Goal: Task Accomplishment & Management: Manage account settings

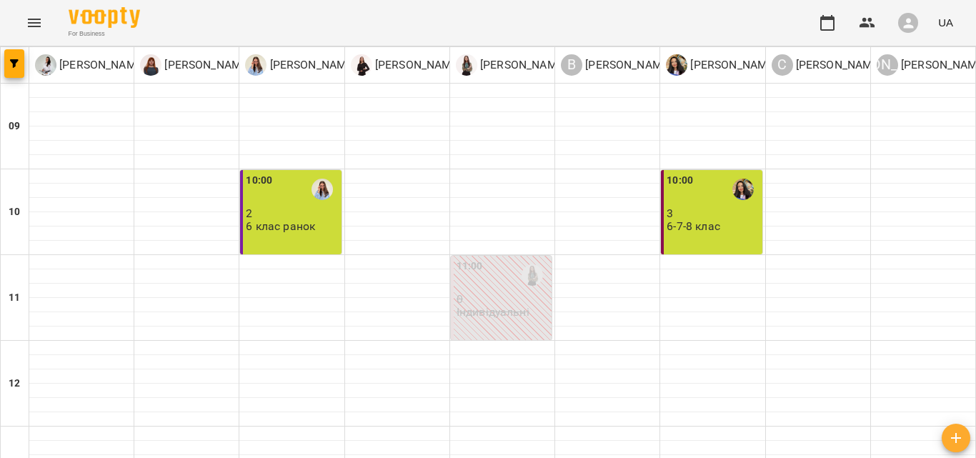
scroll to position [620, 0]
click at [26, 25] on icon "Menu" at bounding box center [34, 22] width 17 height 17
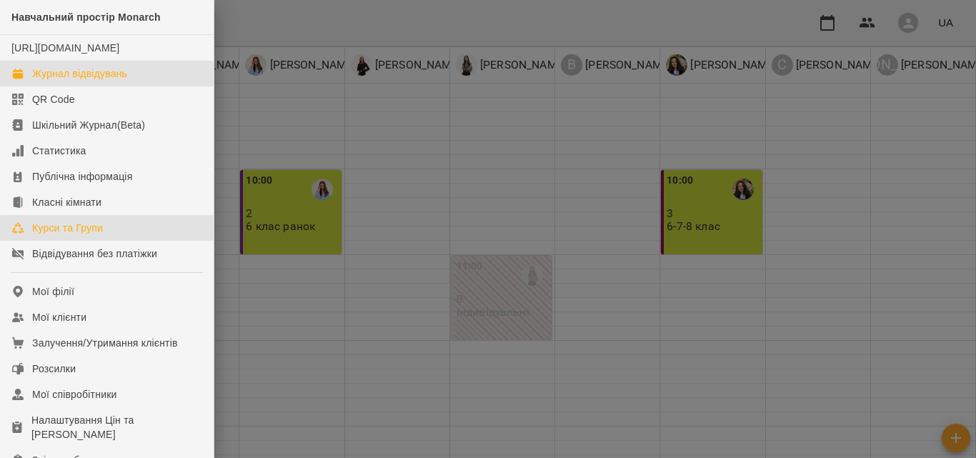
click at [74, 235] on div "Курси та Групи" at bounding box center [67, 228] width 71 height 14
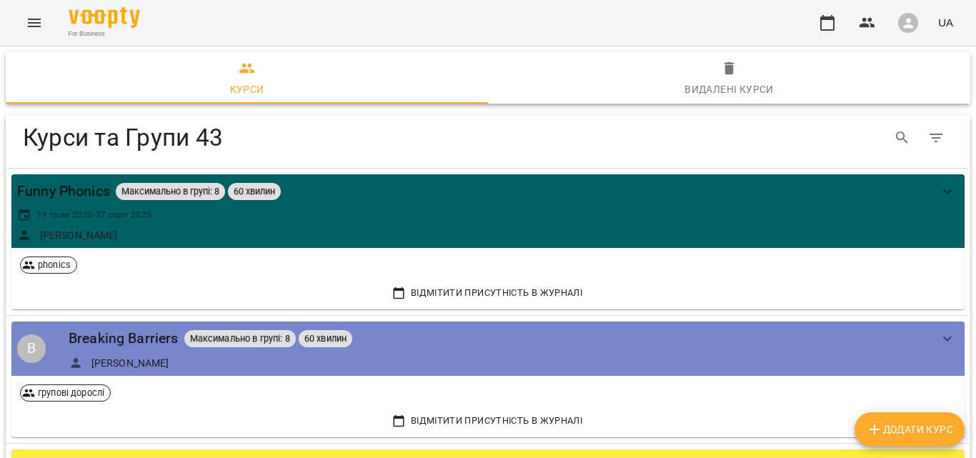
click at [911, 442] on button "Додати Курс" at bounding box center [909, 429] width 110 height 34
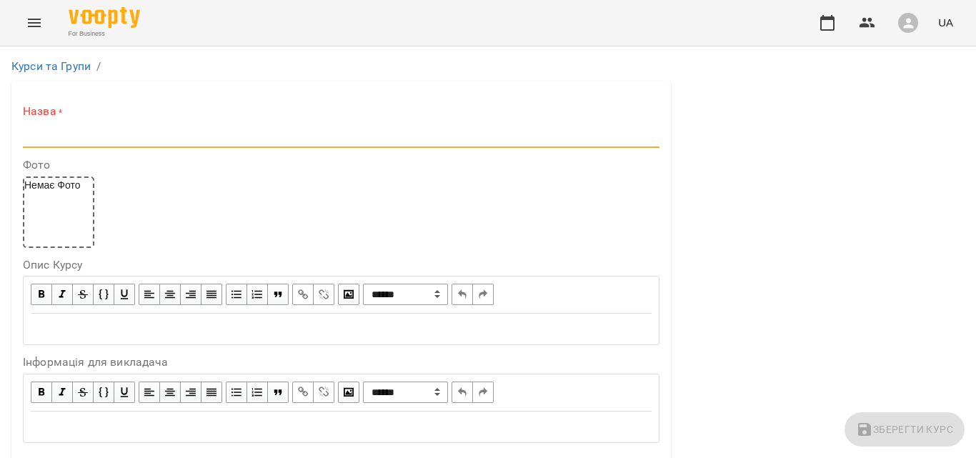
click at [74, 134] on input "text" at bounding box center [341, 136] width 636 height 23
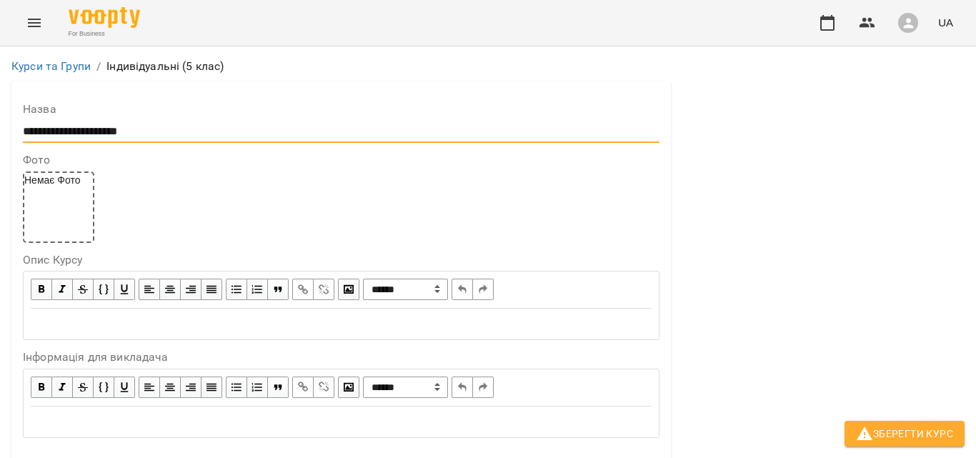
scroll to position [374, 0]
type input "**********"
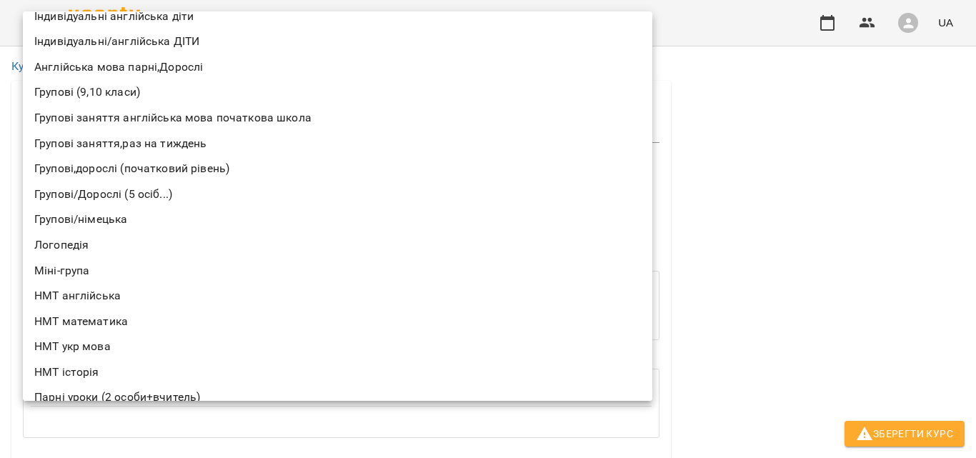
scroll to position [98, 0]
click at [256, 31] on li "Індивідуальні/англійська ДІТИ" at bounding box center [337, 42] width 629 height 26
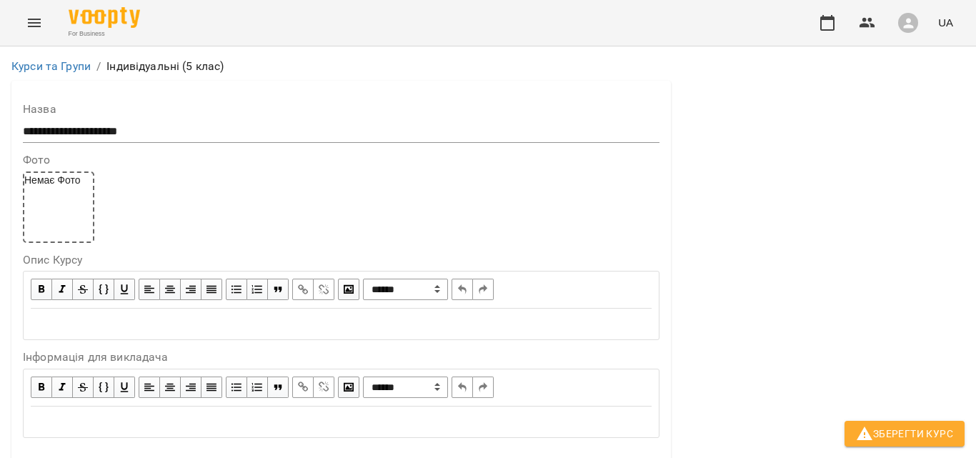
type input "**********"
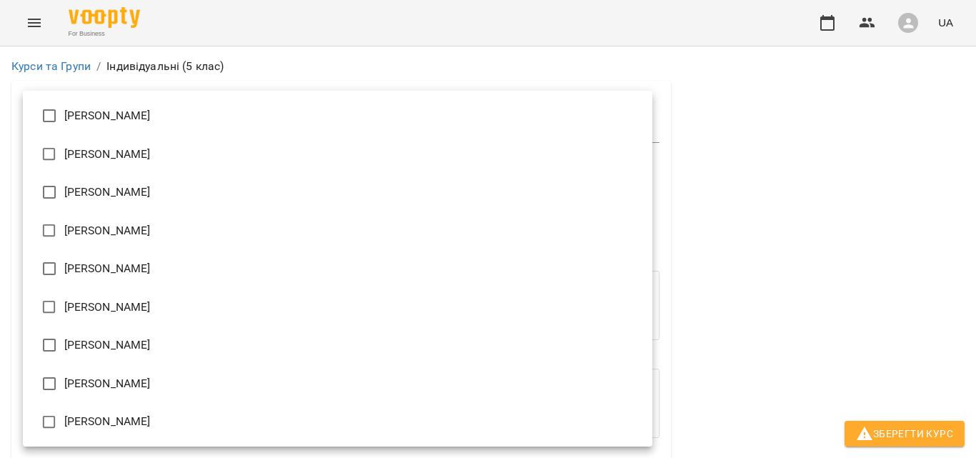
click at [115, 304] on li "[PERSON_NAME]" at bounding box center [337, 307] width 629 height 39
type input "**********"
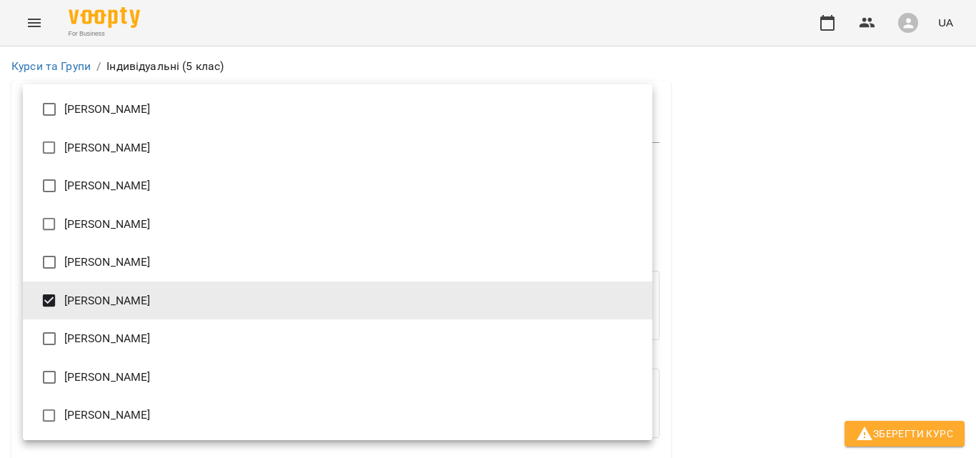
click at [887, 294] on div at bounding box center [488, 229] width 976 height 458
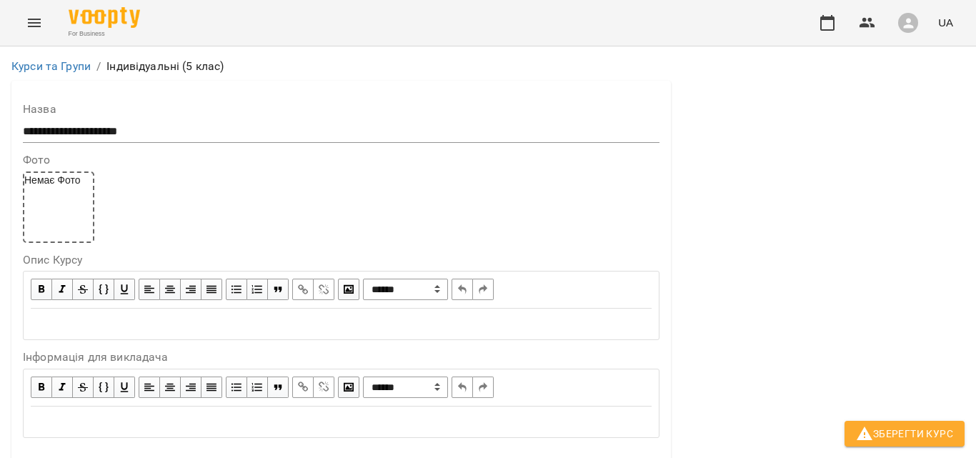
scroll to position [1199, 0]
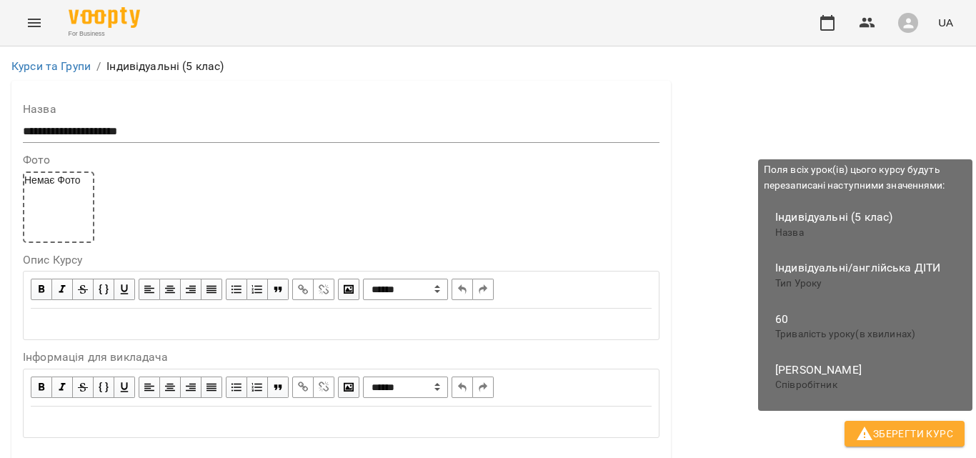
type input "***"
click at [893, 439] on span "Зберегти Курс" at bounding box center [904, 433] width 97 height 17
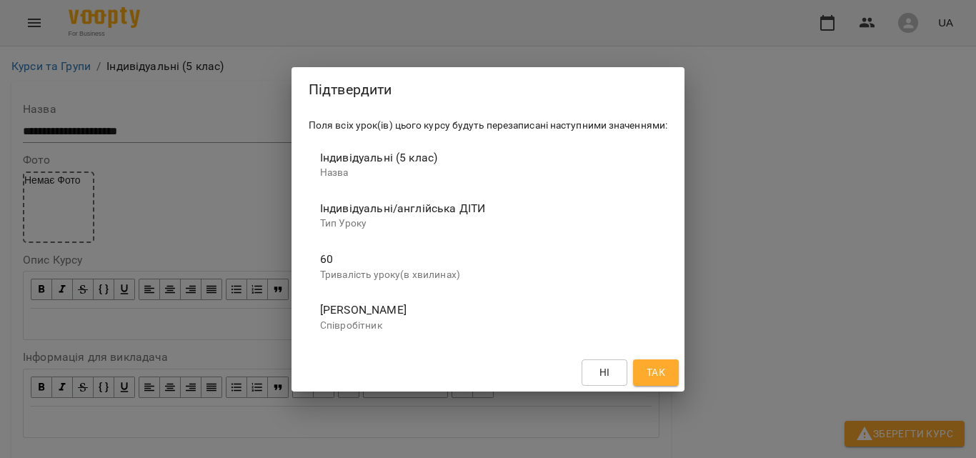
click at [656, 375] on span "Так" at bounding box center [655, 372] width 19 height 17
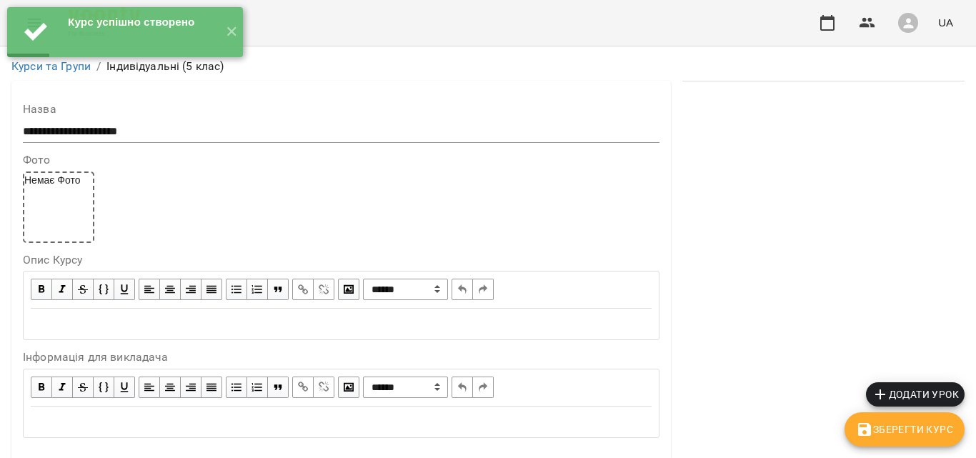
click at [881, 391] on icon "button" at bounding box center [879, 394] width 17 height 17
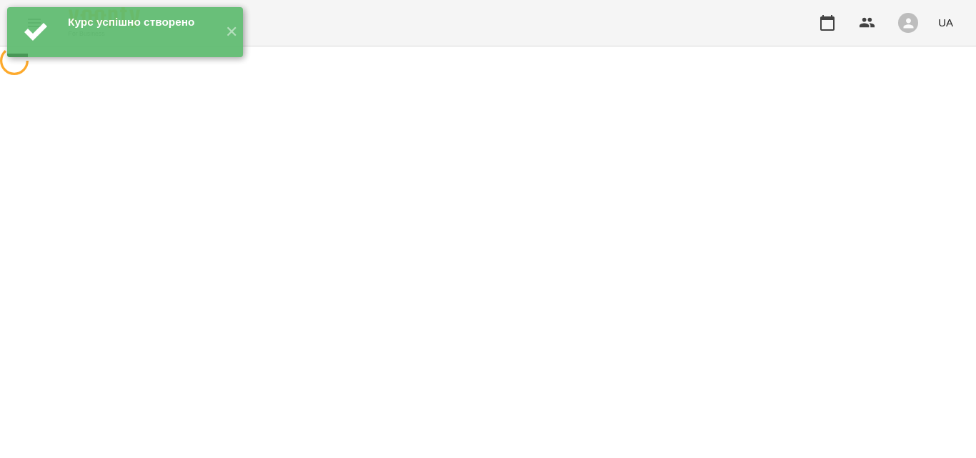
select select "**********"
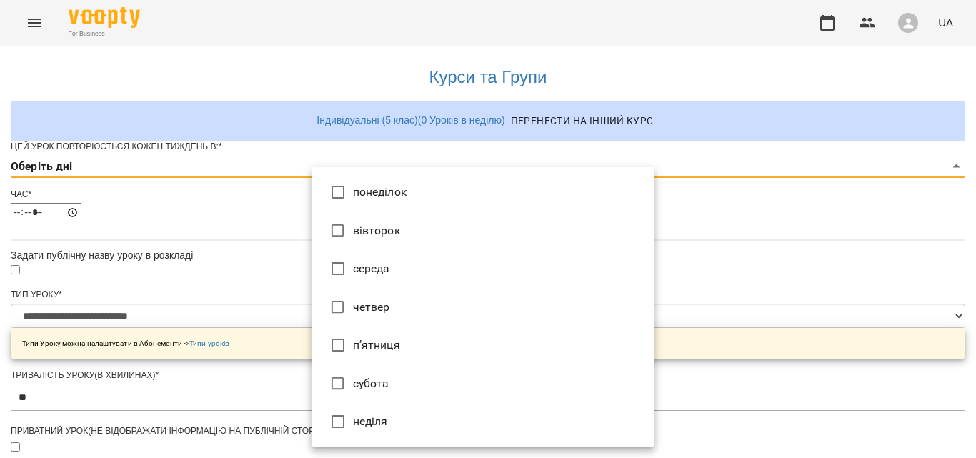
click at [334, 181] on body "**********" at bounding box center [488, 459] width 976 height 918
click at [356, 193] on li "понеділок" at bounding box center [482, 192] width 343 height 39
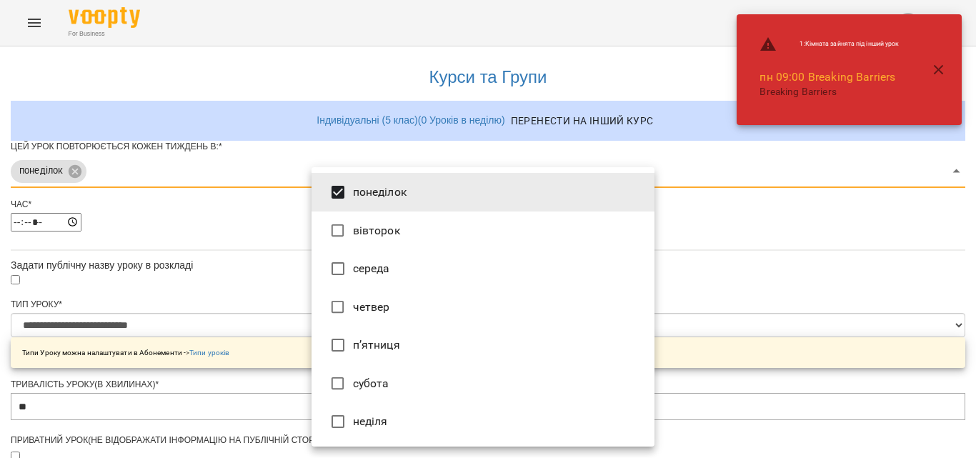
type input "***"
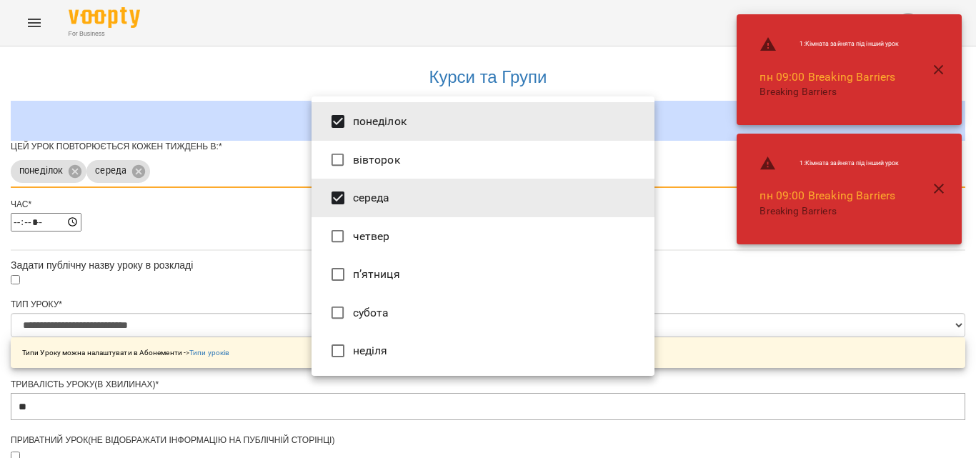
click at [798, 314] on div at bounding box center [488, 229] width 976 height 458
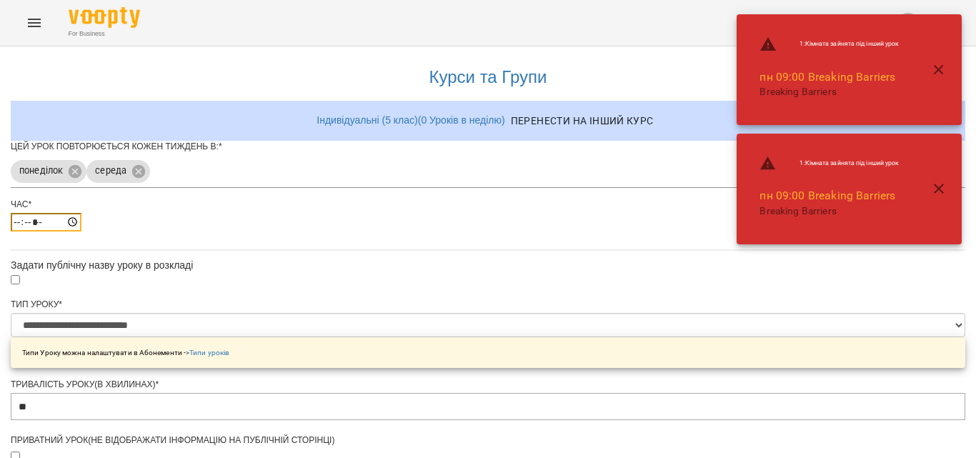
click at [81, 231] on input "*****" at bounding box center [46, 222] width 71 height 19
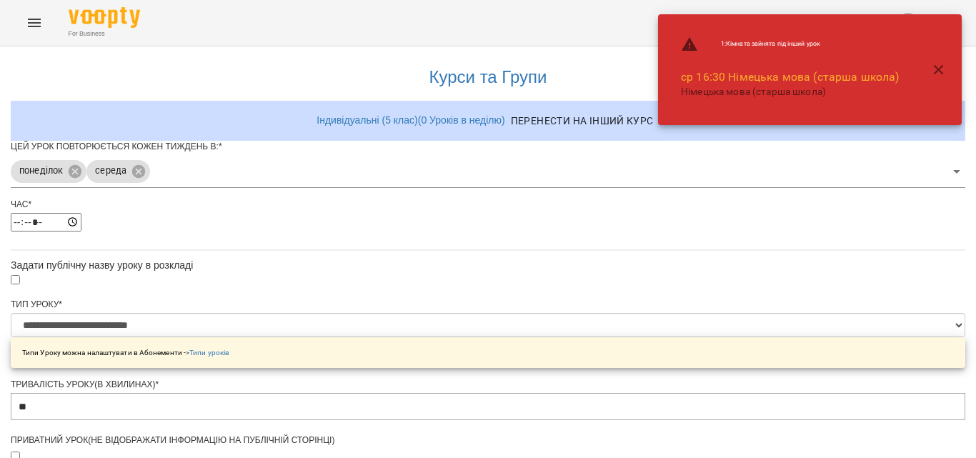
type input "*****"
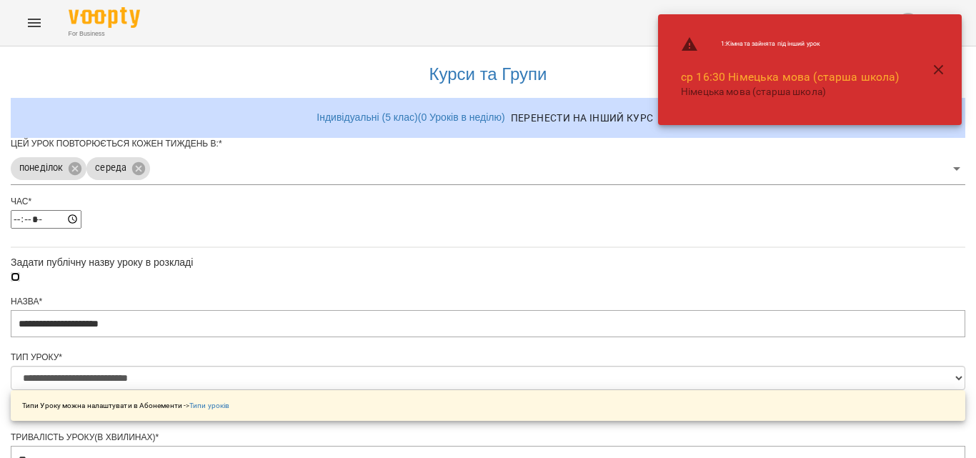
scroll to position [173, 0]
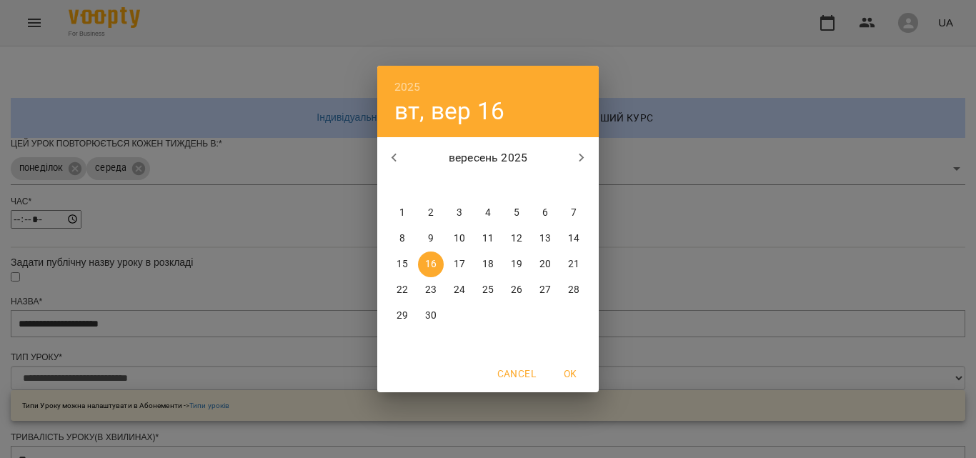
click at [460, 259] on p "17" at bounding box center [459, 264] width 11 height 14
type input "**********"
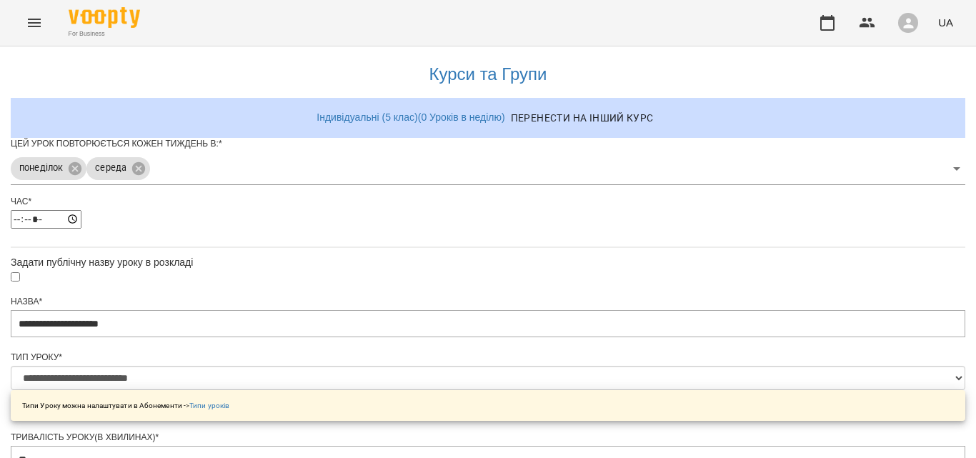
scroll to position [631, 0]
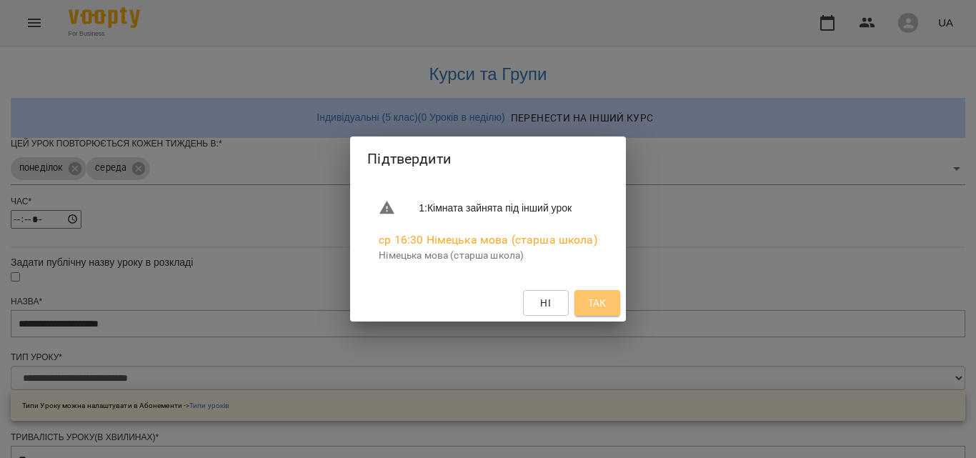
click at [599, 306] on span "Так" at bounding box center [597, 302] width 19 height 17
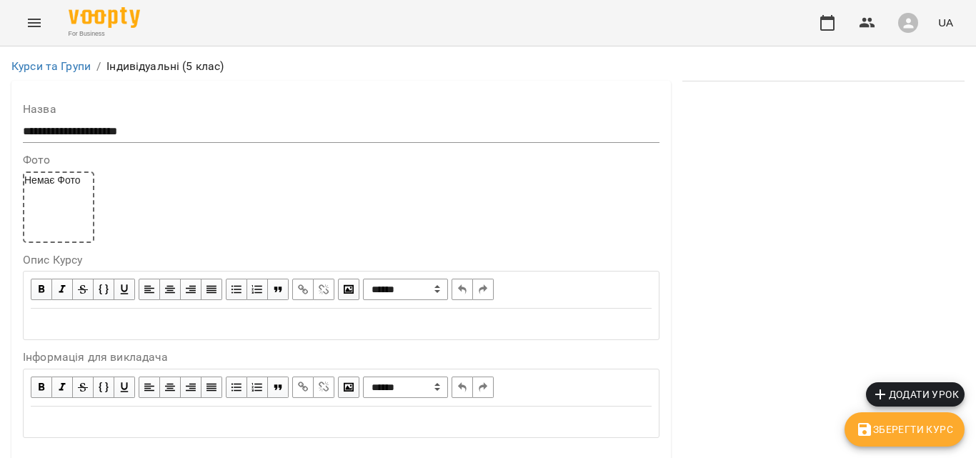
click at [26, 22] on icon "Menu" at bounding box center [34, 22] width 17 height 17
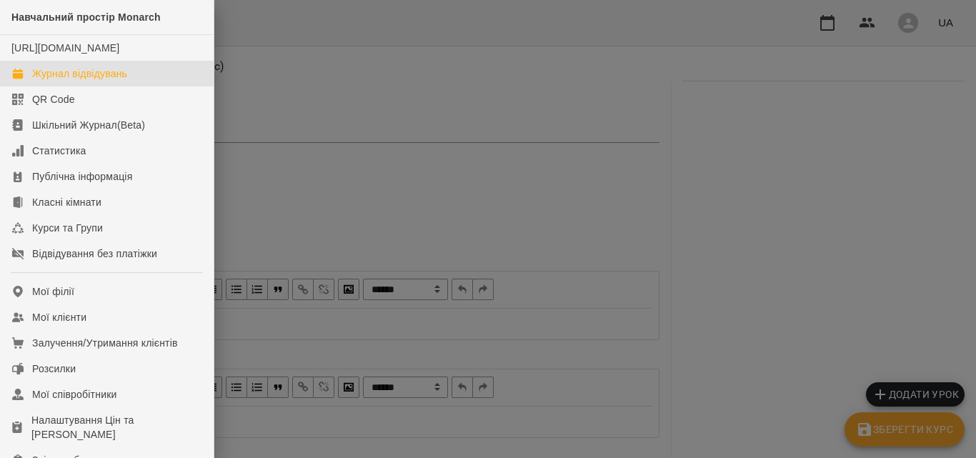
click at [61, 81] on div "Журнал відвідувань" at bounding box center [79, 73] width 95 height 14
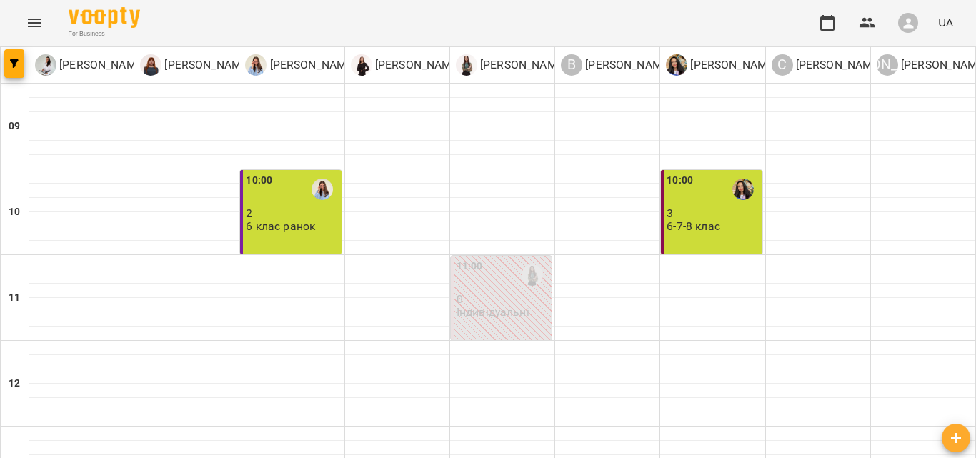
scroll to position [663, 0]
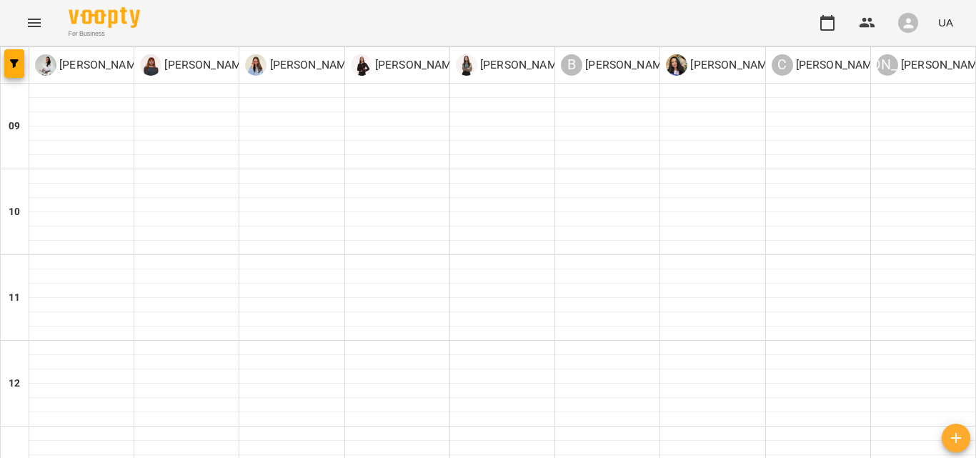
scroll to position [618, 0]
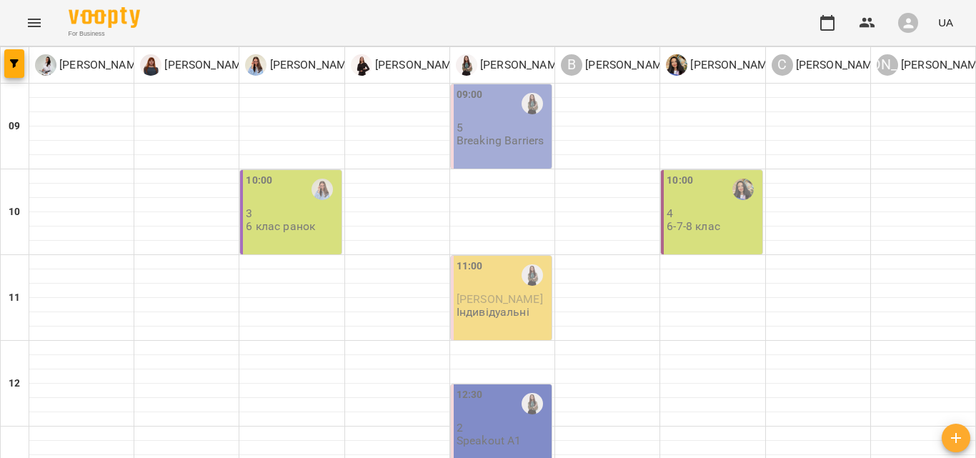
type input "**********"
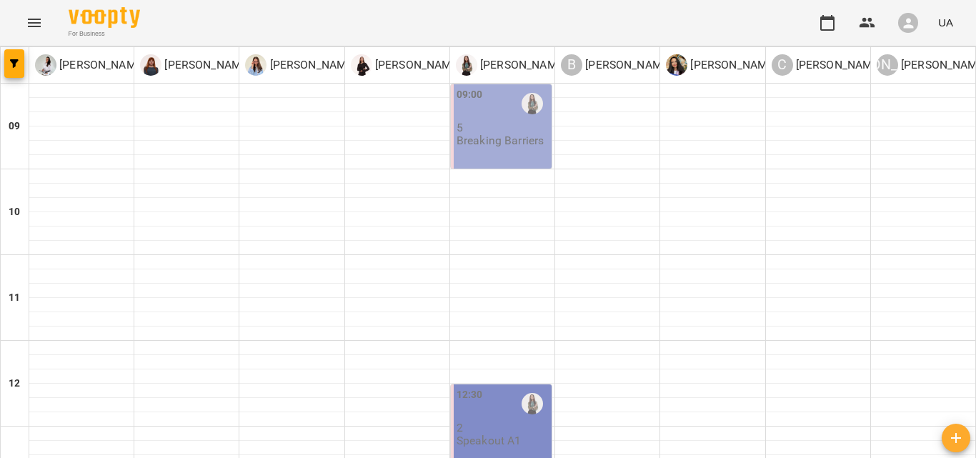
scroll to position [576, 0]
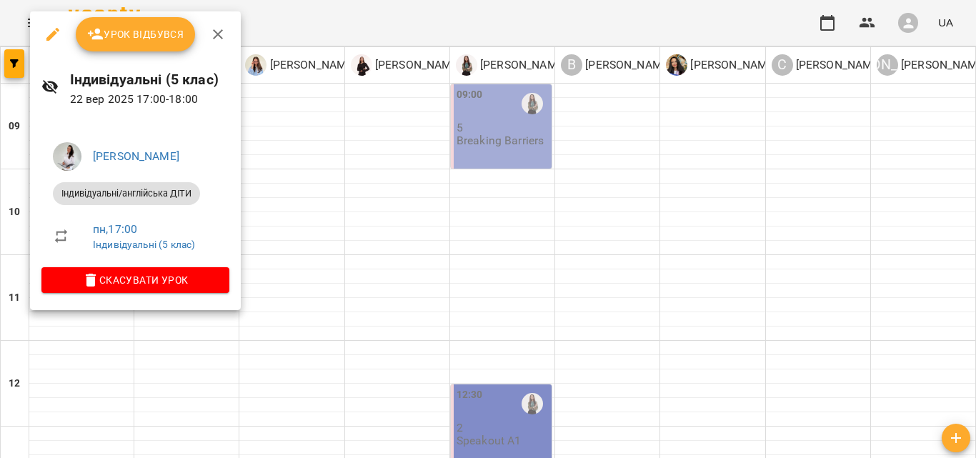
click at [321, 336] on div at bounding box center [488, 229] width 976 height 458
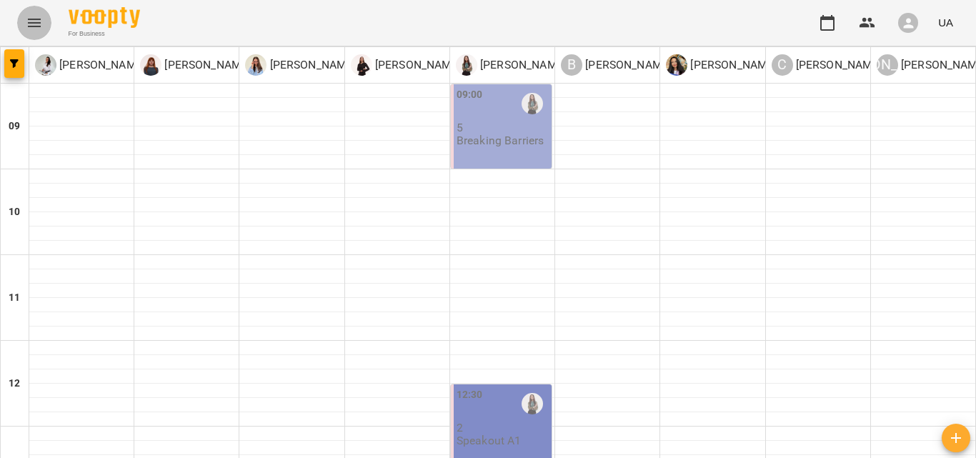
click at [31, 19] on icon "Menu" at bounding box center [34, 22] width 17 height 17
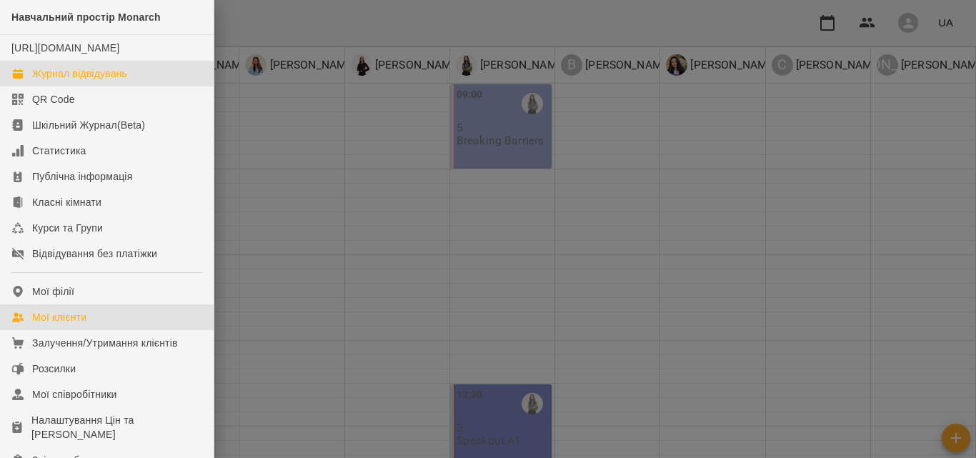
click at [111, 328] on link "Мої клієнти" at bounding box center [107, 317] width 214 height 26
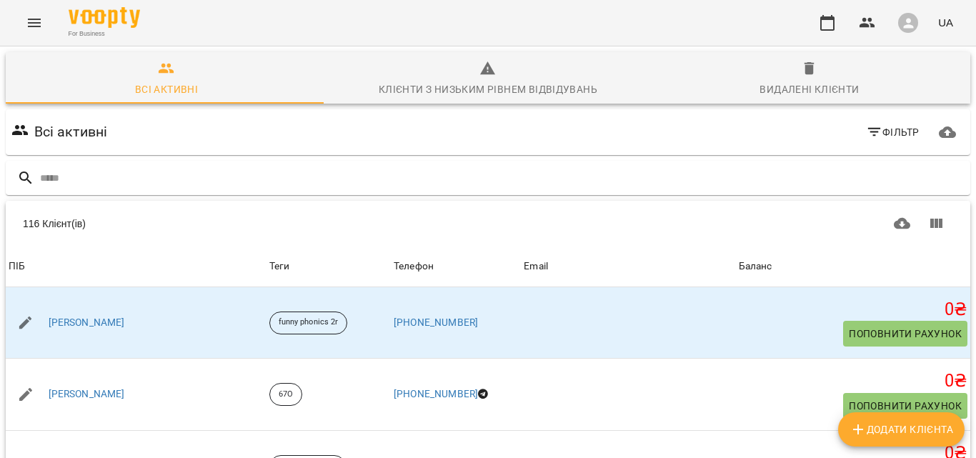
click at [44, 23] on button "Menu" at bounding box center [34, 23] width 34 height 34
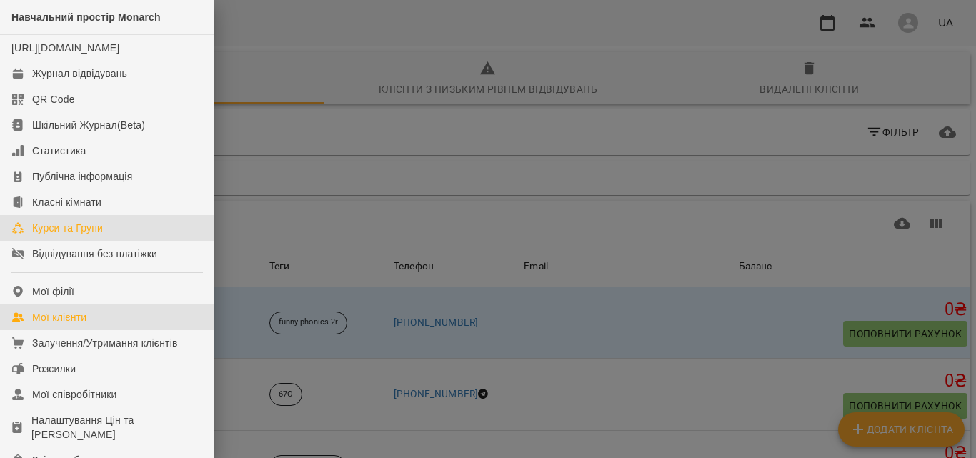
click at [76, 235] on div "Курси та Групи" at bounding box center [67, 228] width 71 height 14
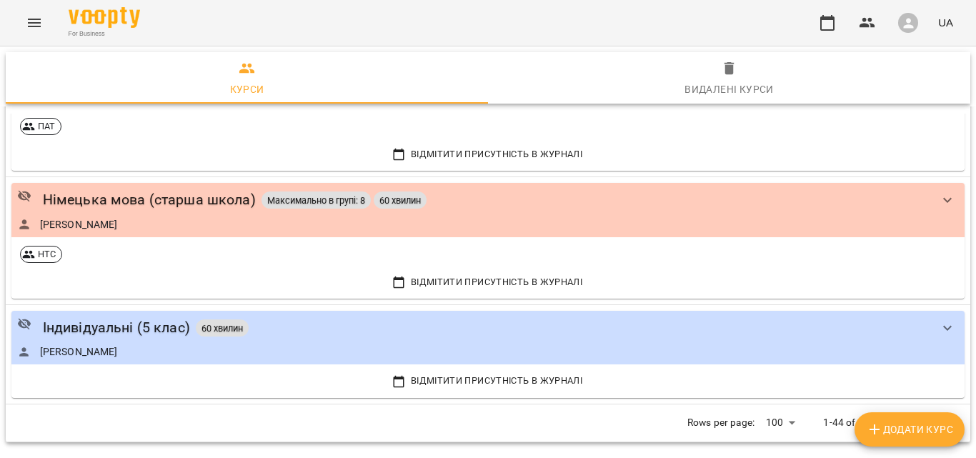
scroll to position [5043, 0]
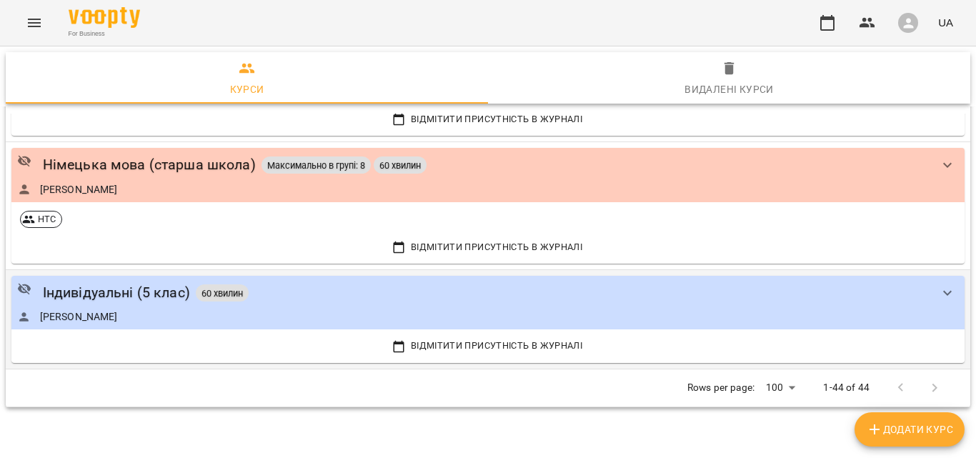
click at [191, 305] on div "Індивідуальні (5 клас) 60 хвилин [PERSON_NAME]" at bounding box center [473, 302] width 913 height 42
click at [124, 293] on div "Індивідуальні (5 клас)" at bounding box center [116, 292] width 147 height 22
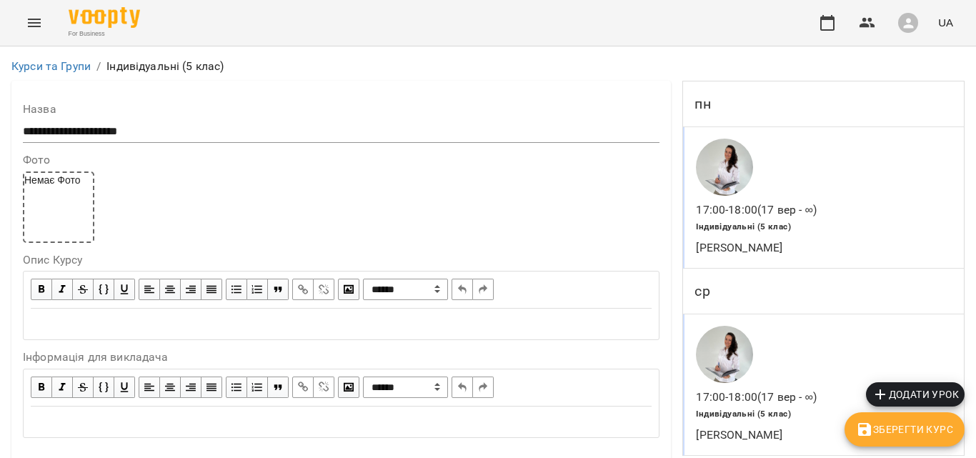
scroll to position [1333, 0]
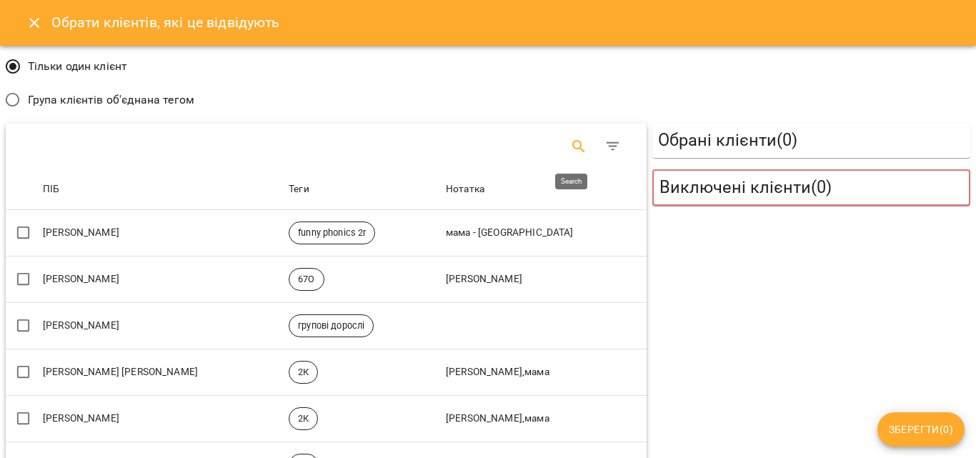
click at [570, 146] on icon "Search" at bounding box center [578, 146] width 17 height 17
click at [31, 26] on icon "Close" at bounding box center [34, 23] width 10 height 10
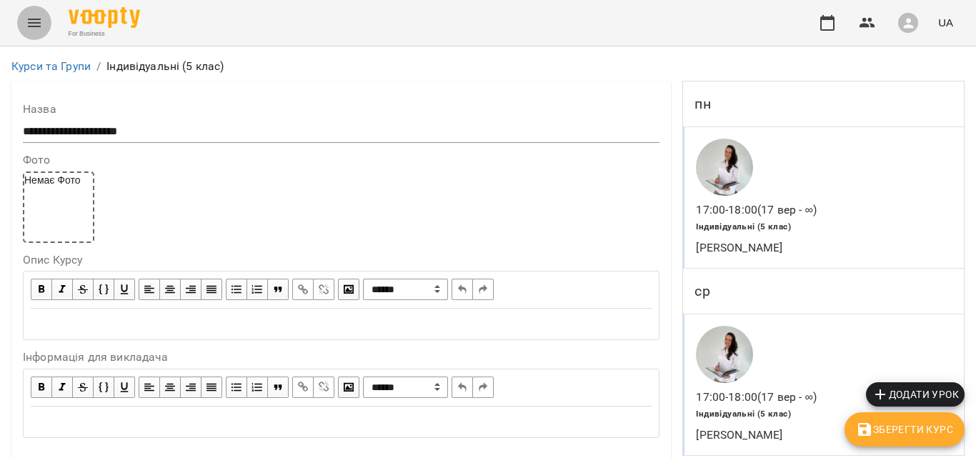
click at [31, 26] on icon "Menu" at bounding box center [34, 23] width 13 height 9
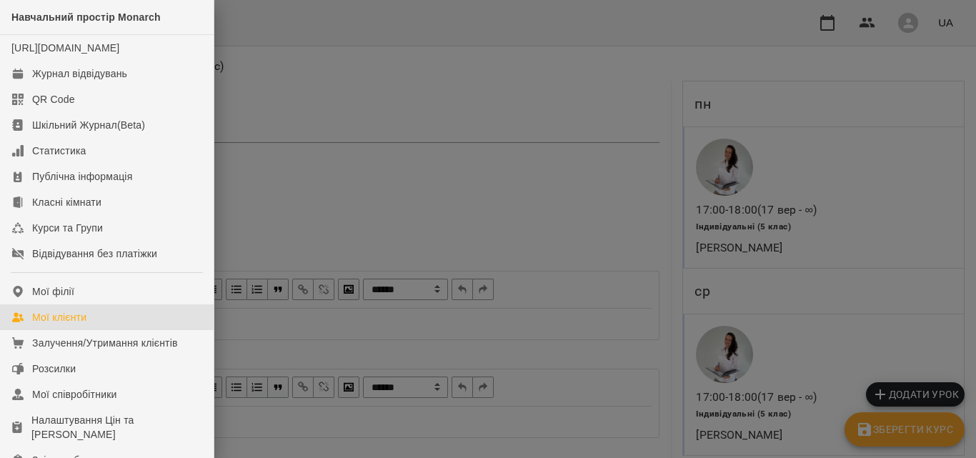
click at [37, 330] on link "Мої клієнти" at bounding box center [107, 317] width 214 height 26
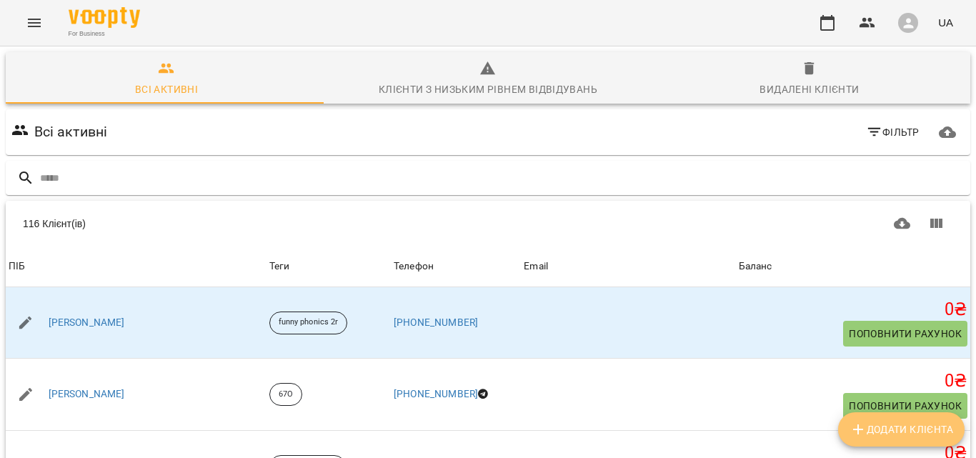
click at [913, 434] on span "Додати клієнта" at bounding box center [901, 429] width 104 height 17
select select "**"
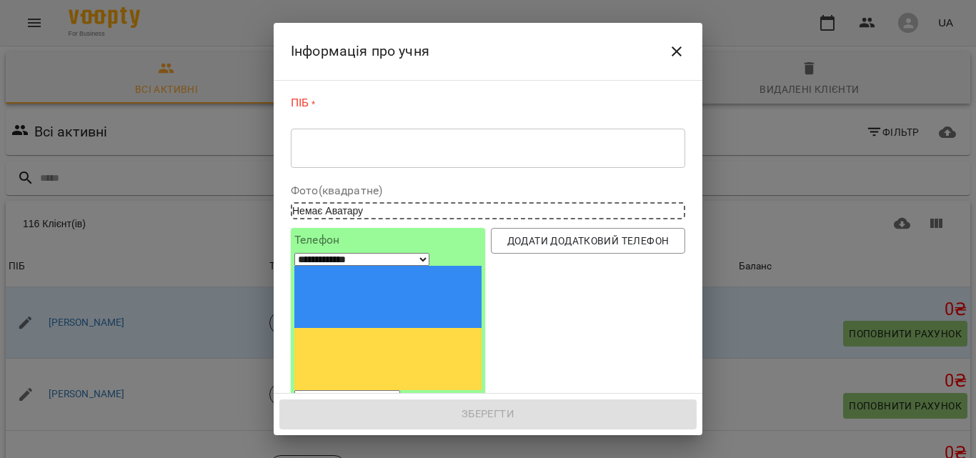
click at [420, 154] on textarea at bounding box center [488, 148] width 374 height 14
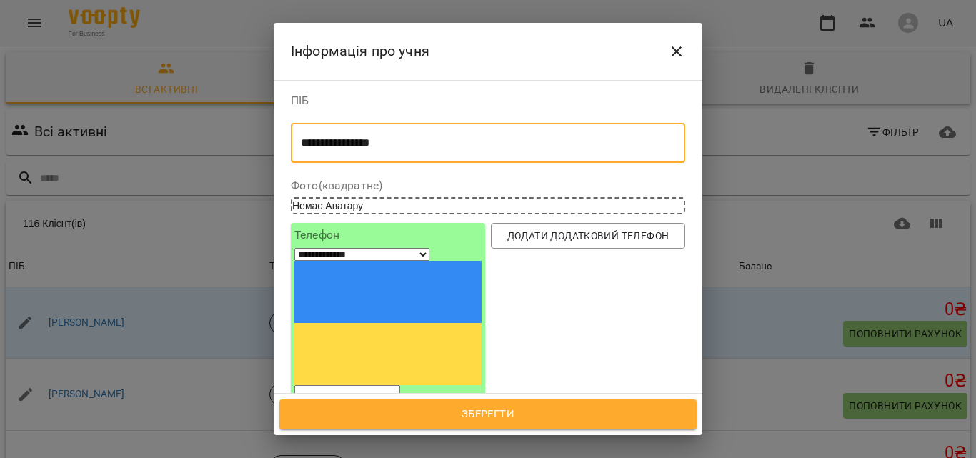
type textarea "**********"
click at [353, 385] on input "tel" at bounding box center [347, 394] width 106 height 19
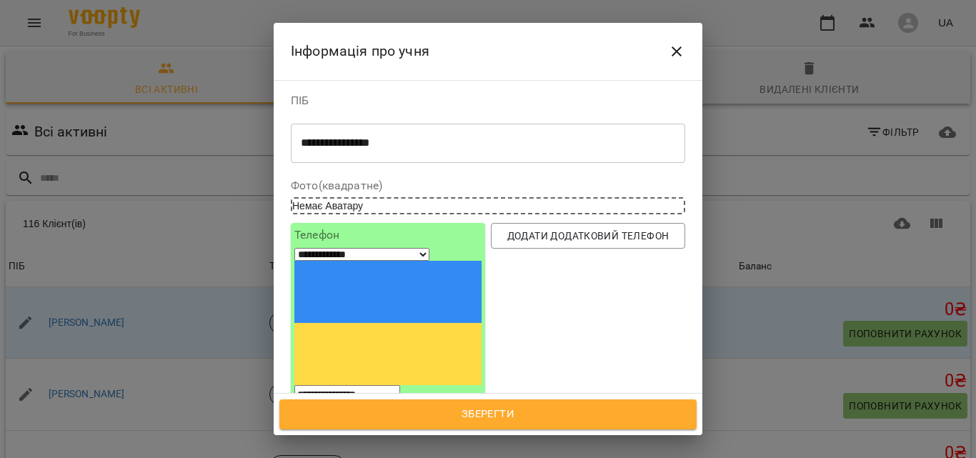
type input "**********"
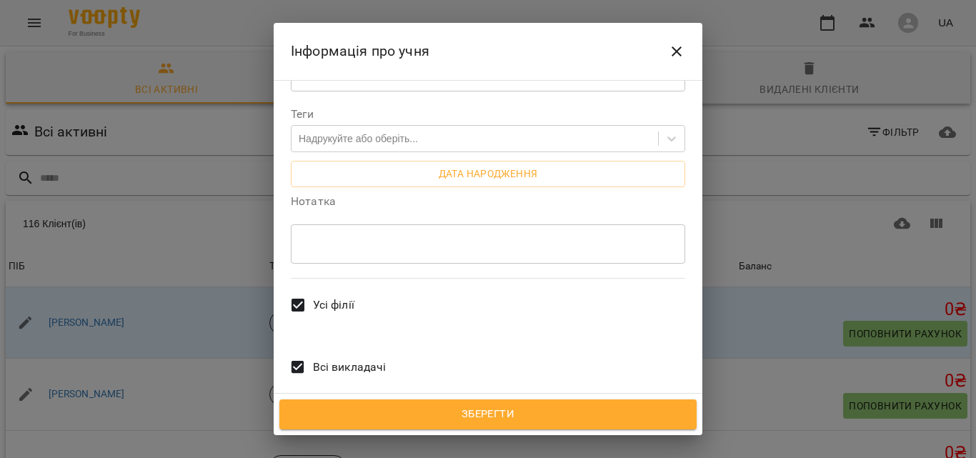
scroll to position [408, 0]
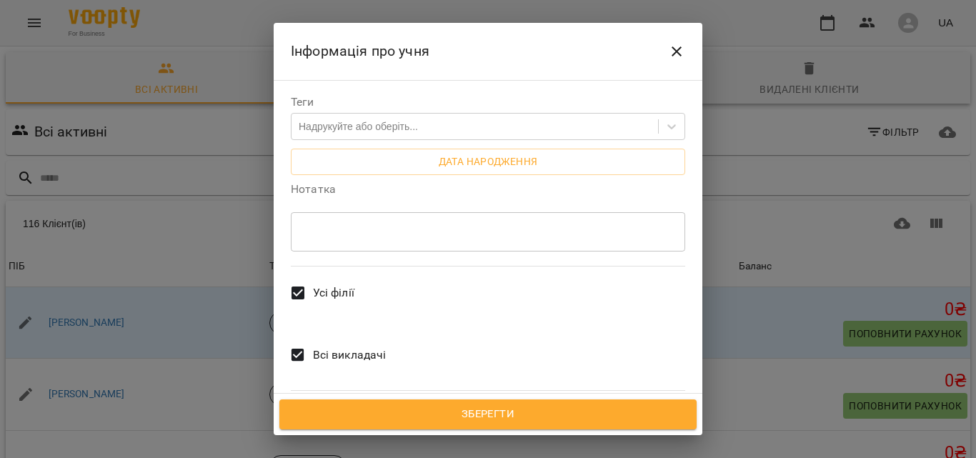
click at [593, 406] on span "Зберегти" at bounding box center [488, 414] width 386 height 19
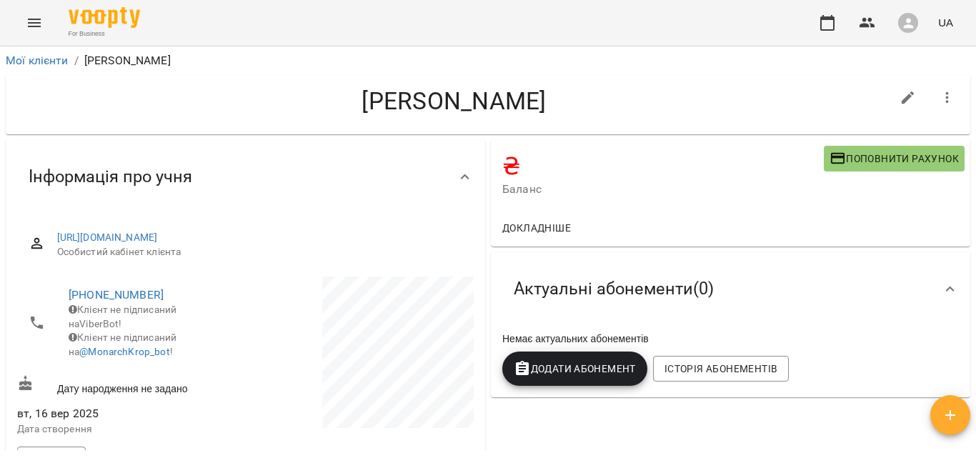
click at [32, 29] on icon "Menu" at bounding box center [34, 22] width 17 height 17
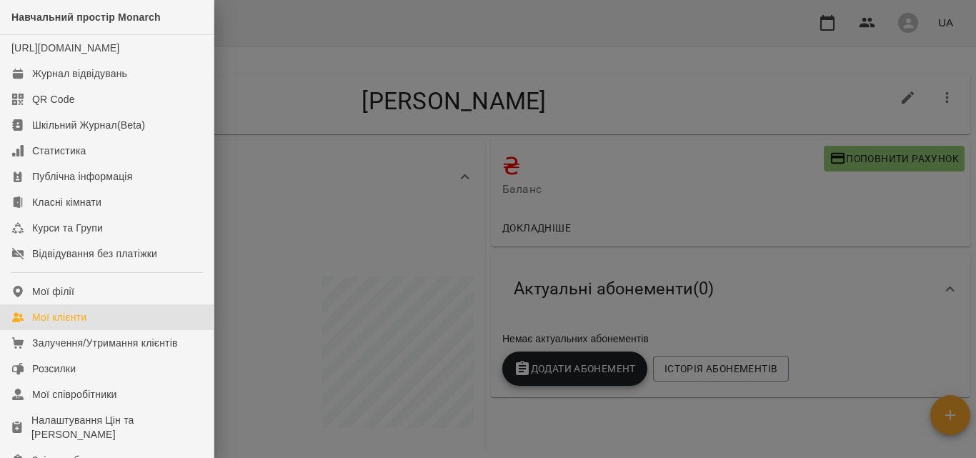
click at [55, 330] on link "Мої клієнти" at bounding box center [107, 317] width 214 height 26
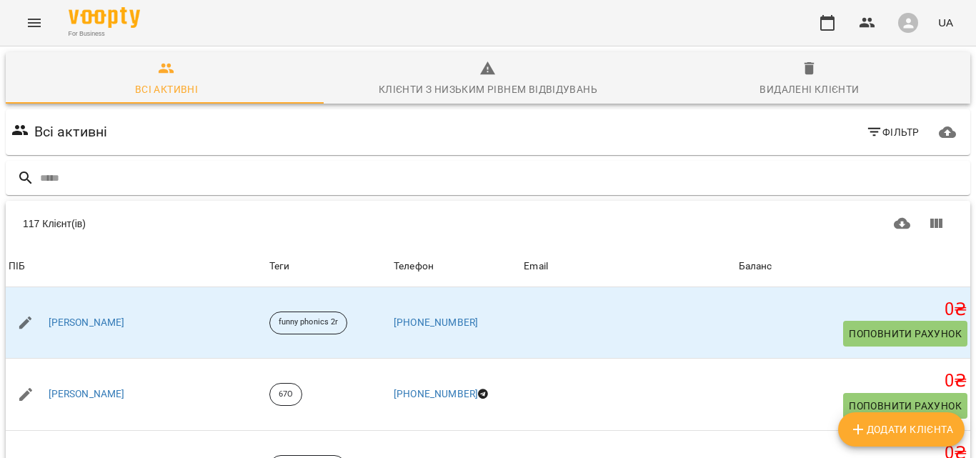
click at [52, 26] on div "For Business UA" at bounding box center [488, 23] width 976 height 46
click at [35, 26] on icon "Menu" at bounding box center [34, 23] width 13 height 9
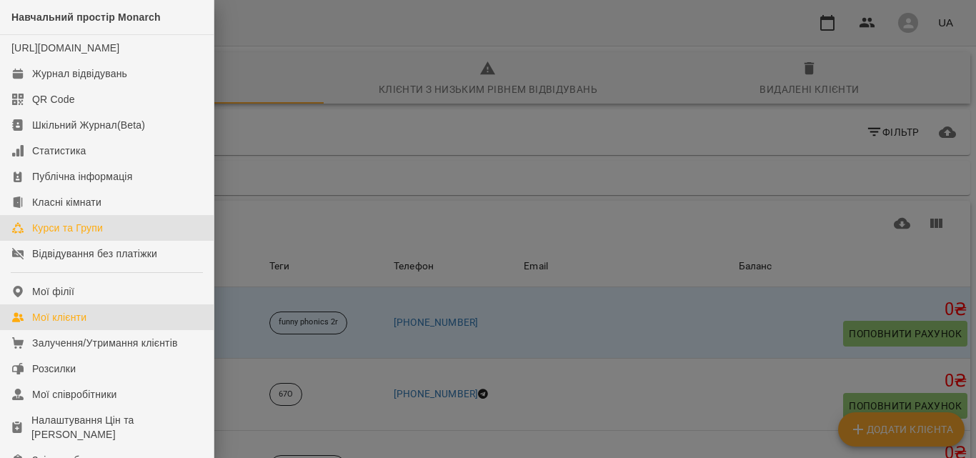
click at [94, 235] on div "Курси та Групи" at bounding box center [67, 228] width 71 height 14
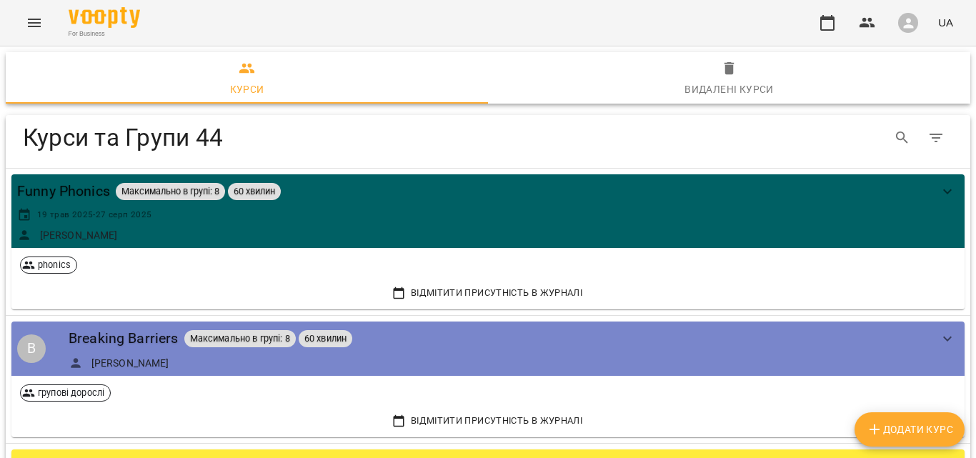
scroll to position [5043, 0]
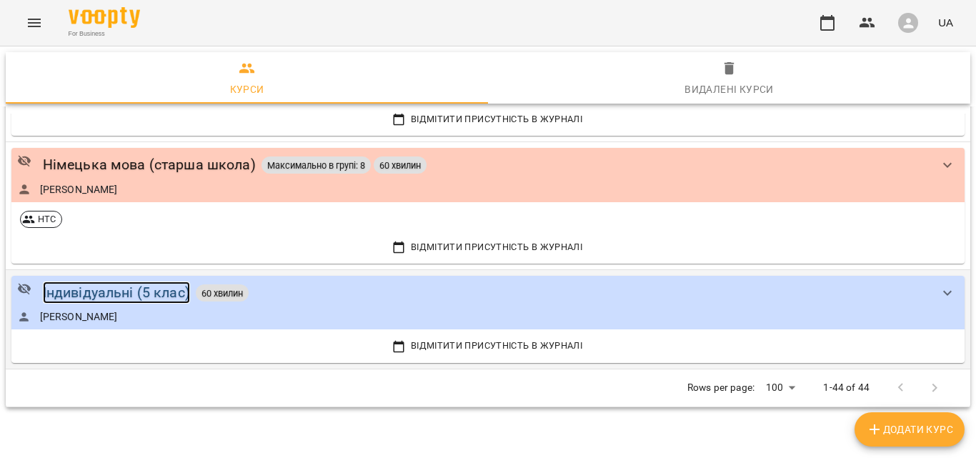
click at [121, 290] on div "Індивідуальні (5 клас)" at bounding box center [116, 292] width 147 height 22
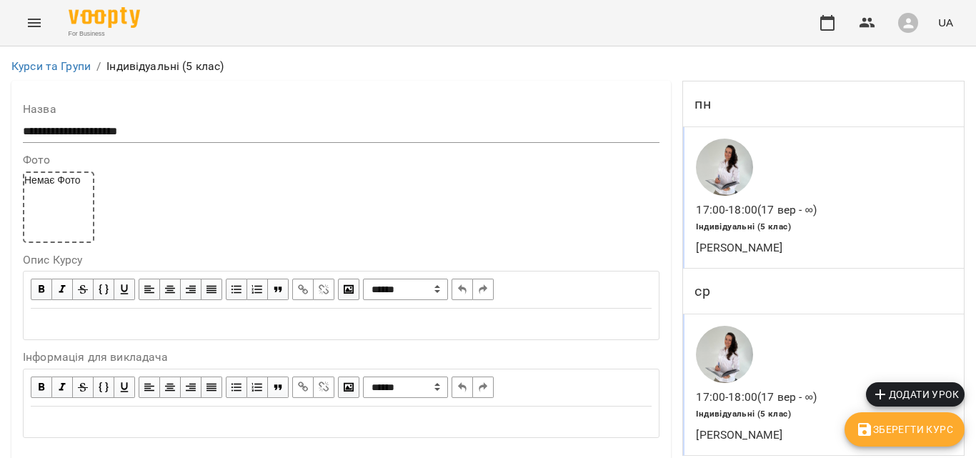
scroll to position [1156, 0]
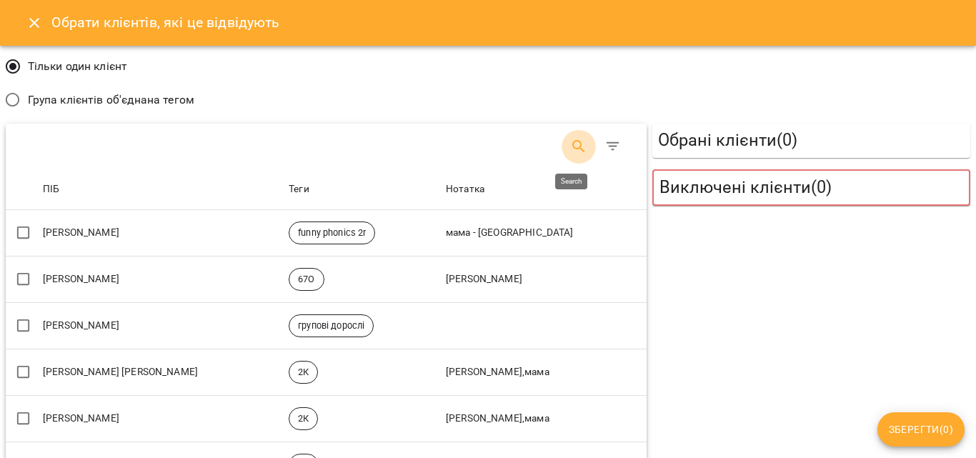
click at [563, 150] on button "Search" at bounding box center [578, 146] width 34 height 34
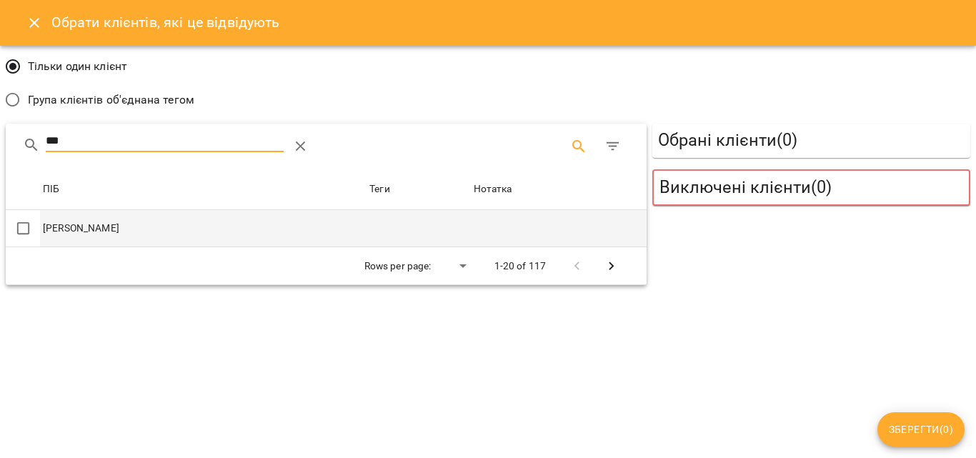
type input "***"
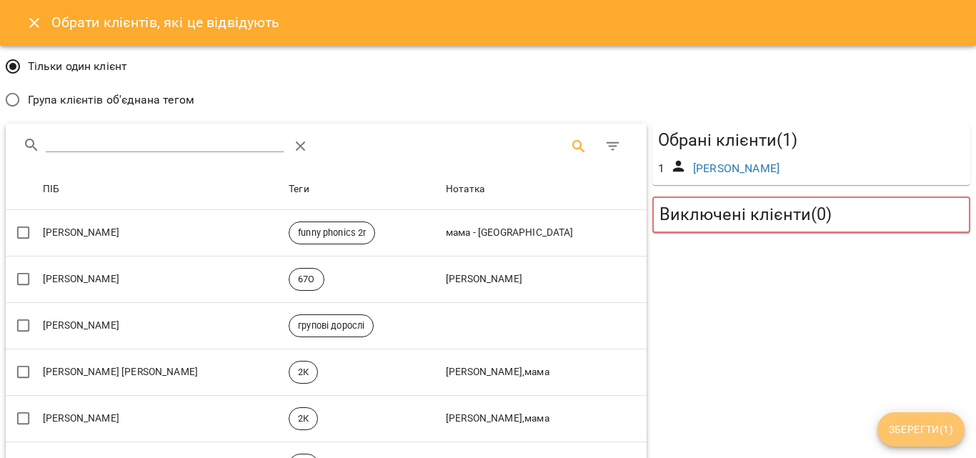
click at [947, 429] on span "Зберегти ( 1 )" at bounding box center [920, 429] width 64 height 17
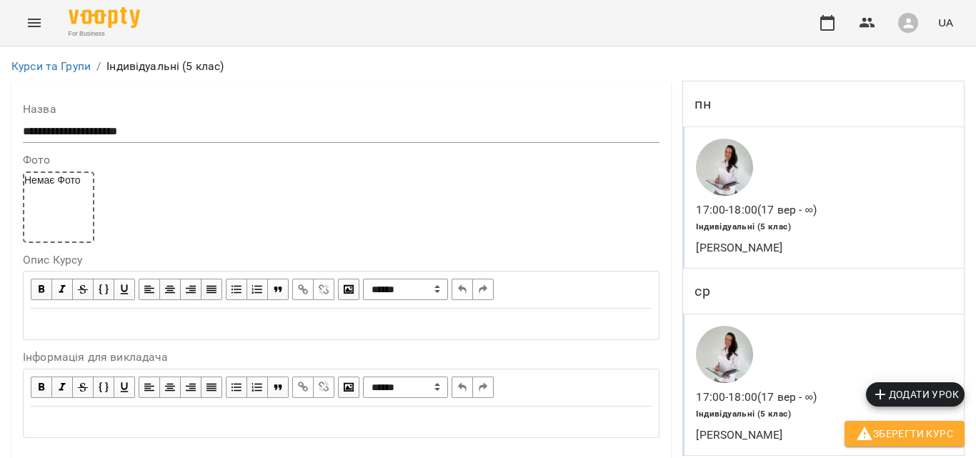
scroll to position [1338, 0]
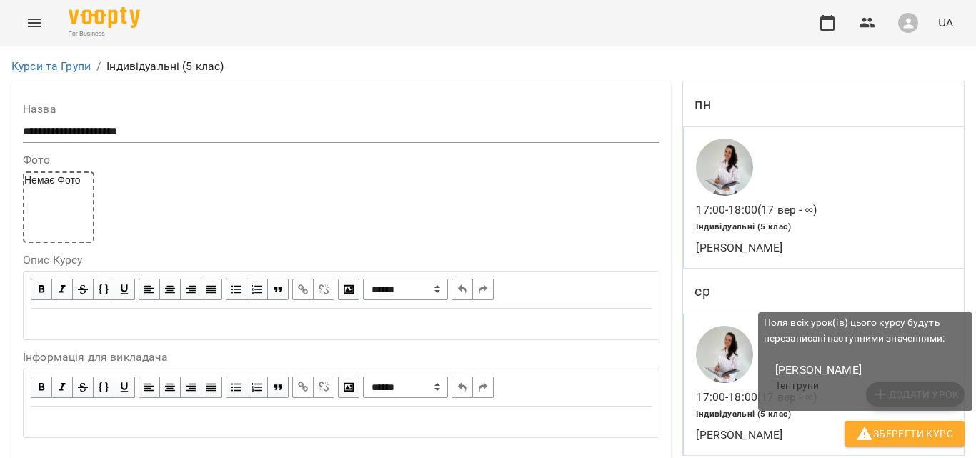
click at [936, 427] on span "Зберегти Курс" at bounding box center [904, 433] width 97 height 17
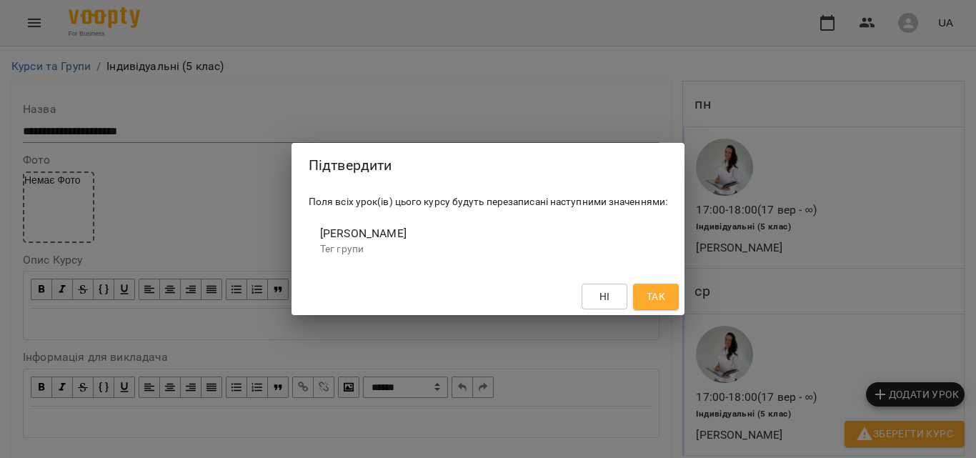
click at [660, 303] on span "Так" at bounding box center [655, 296] width 19 height 17
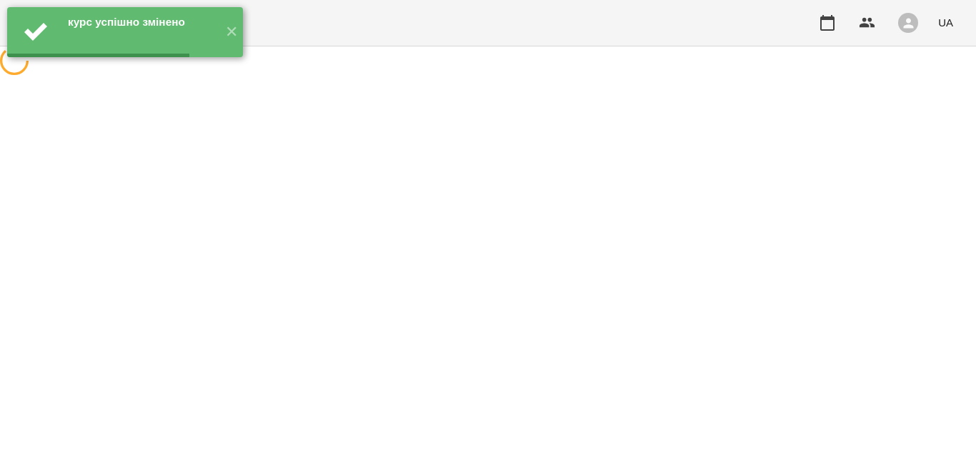
scroll to position [0, 0]
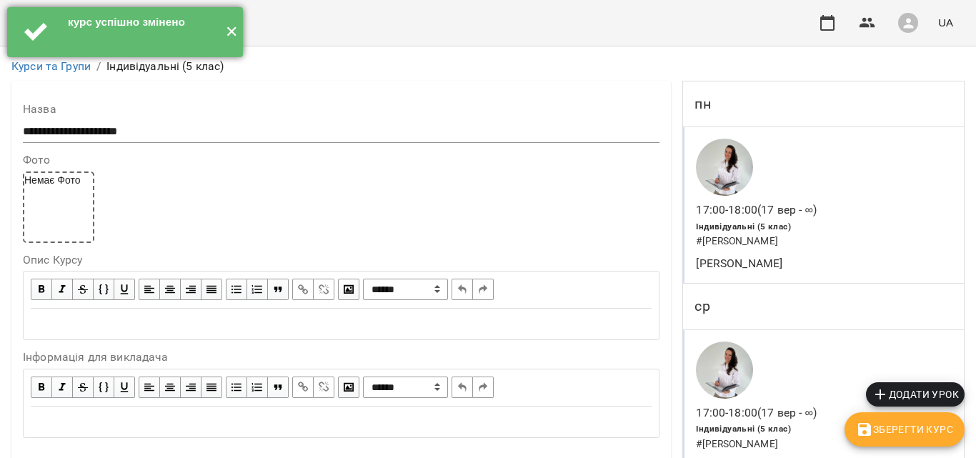
click at [229, 42] on button "✕" at bounding box center [231, 32] width 24 height 50
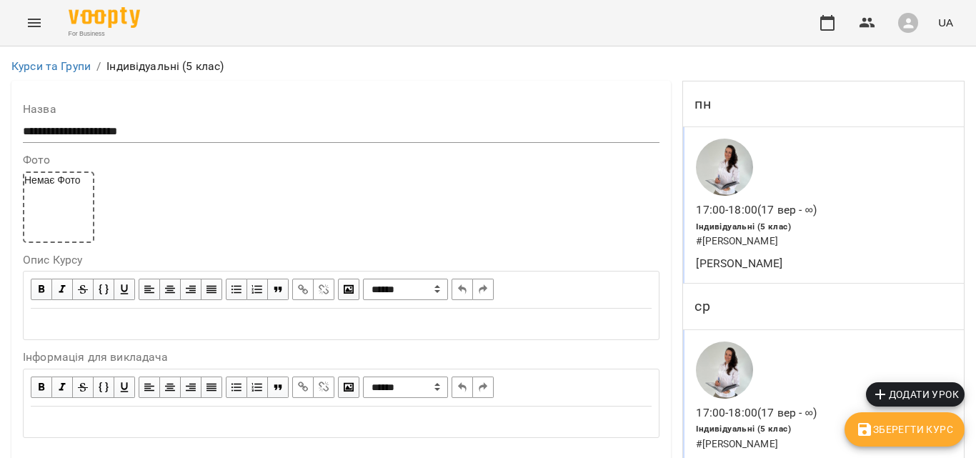
click at [42, 29] on icon "Menu" at bounding box center [34, 22] width 17 height 17
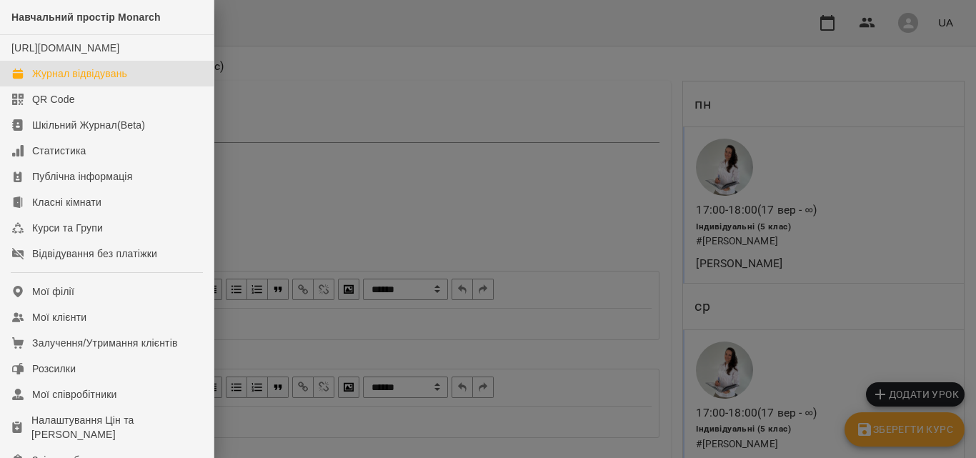
click at [54, 81] on div "Журнал відвідувань" at bounding box center [79, 73] width 95 height 14
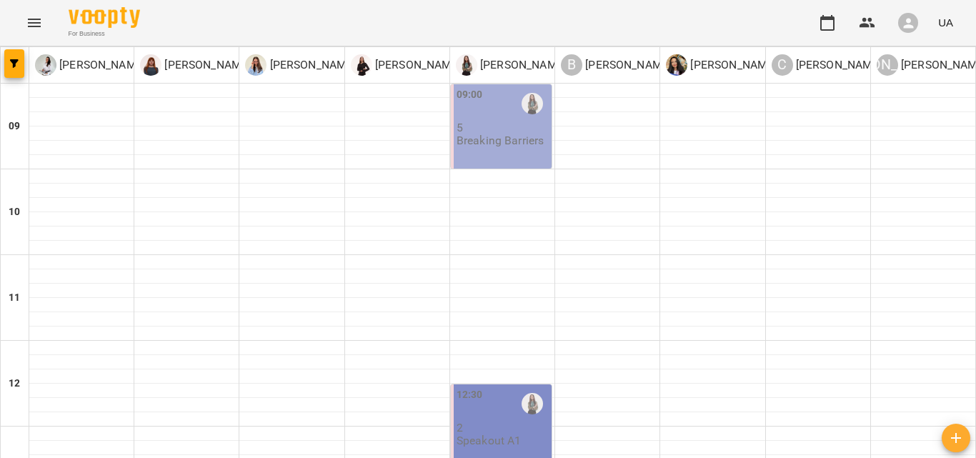
scroll to position [663, 0]
type input "**********"
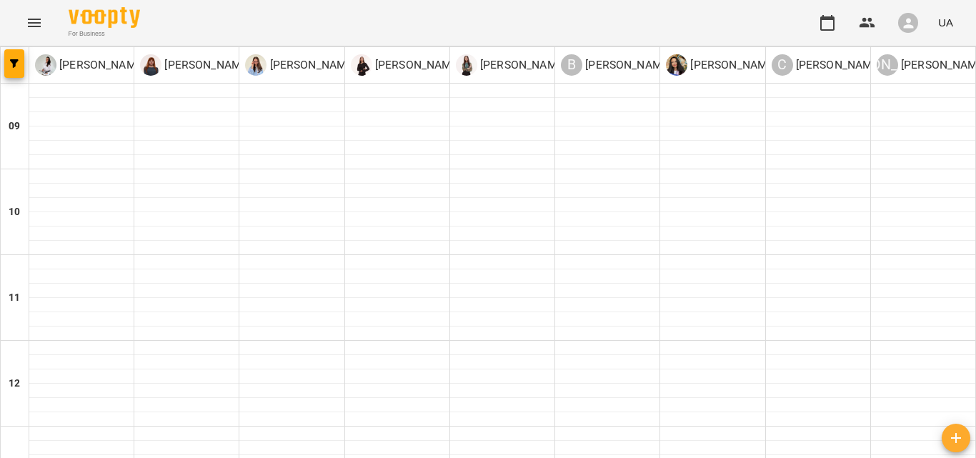
drag, startPoint x: 171, startPoint y: 384, endPoint x: 259, endPoint y: 360, distance: 91.1
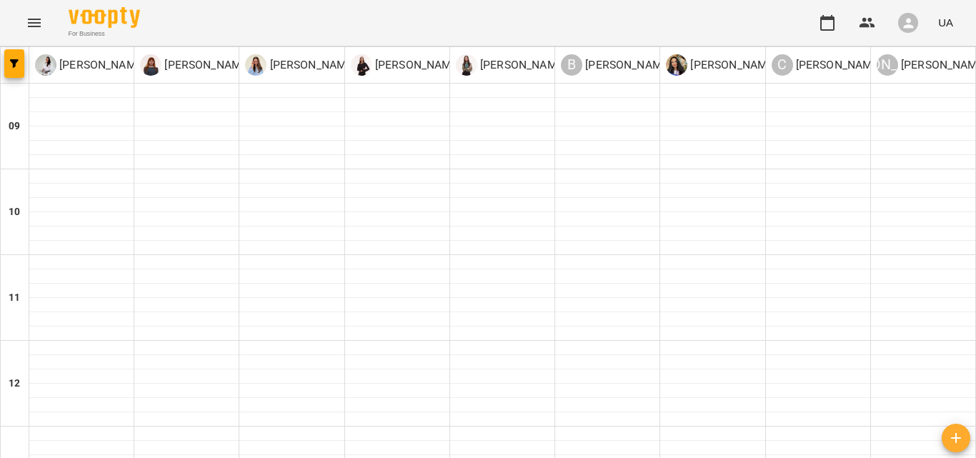
scroll to position [521, 0]
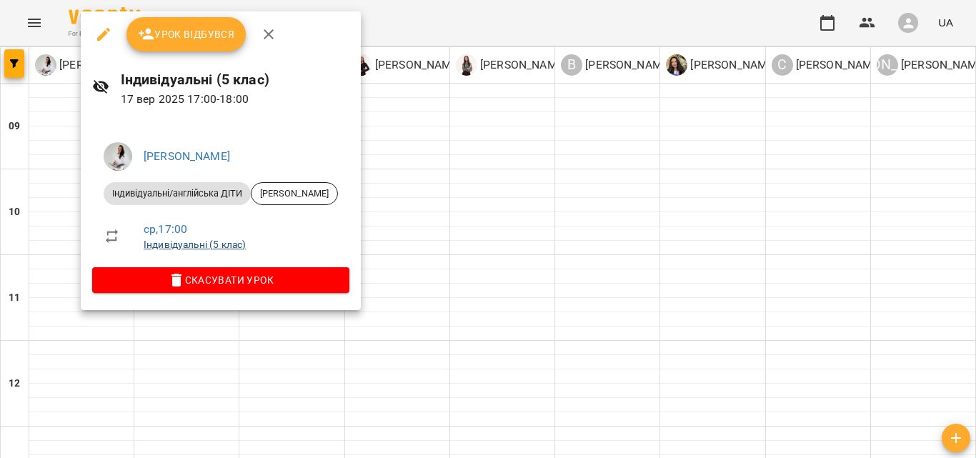
click at [184, 241] on link "Індивідуальні (5 клас)" at bounding box center [195, 244] width 102 height 11
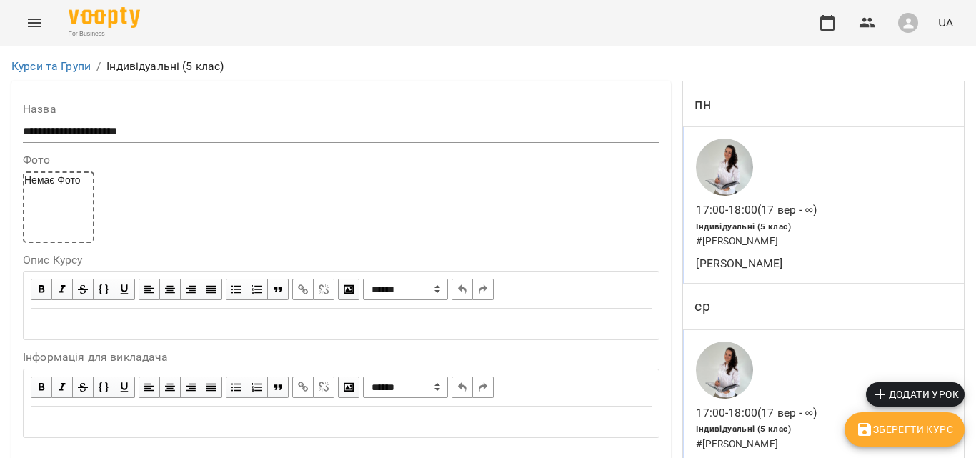
scroll to position [1321, 0]
